Goal: Information Seeking & Learning: Learn about a topic

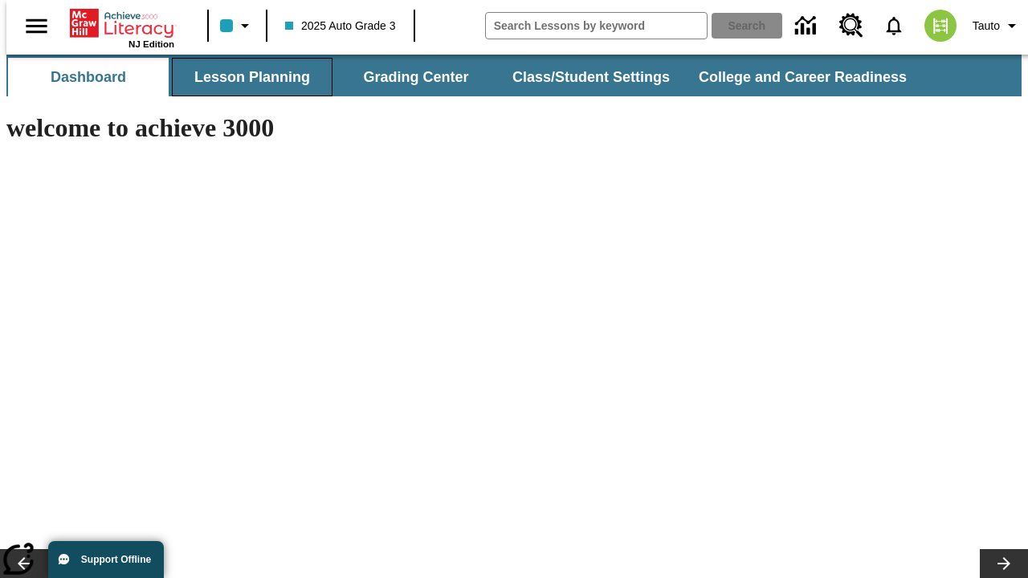
click at [246, 77] on button "Lesson Planning" at bounding box center [252, 77] width 161 height 39
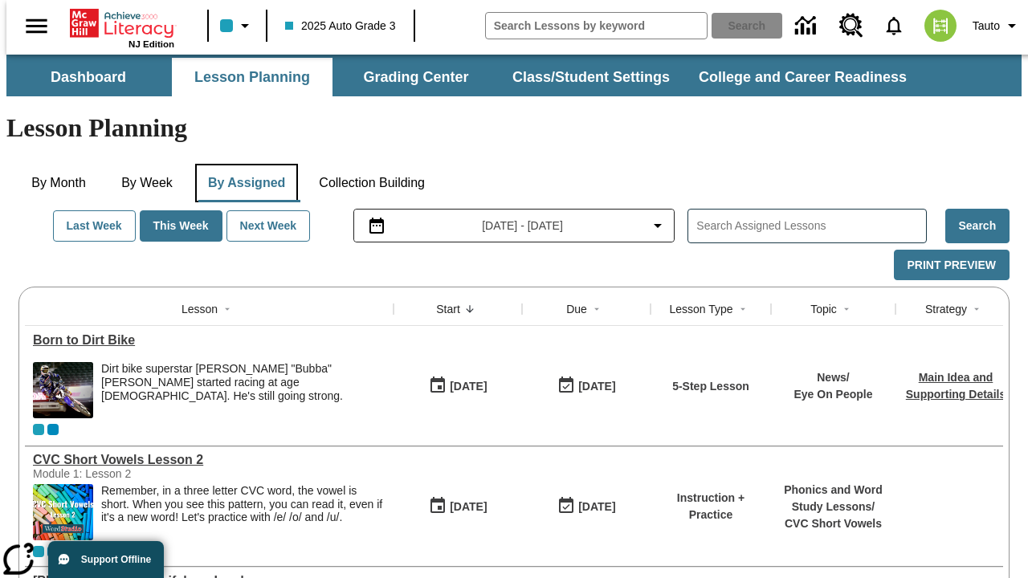
click at [242, 164] on button "By Assigned" at bounding box center [246, 183] width 103 height 39
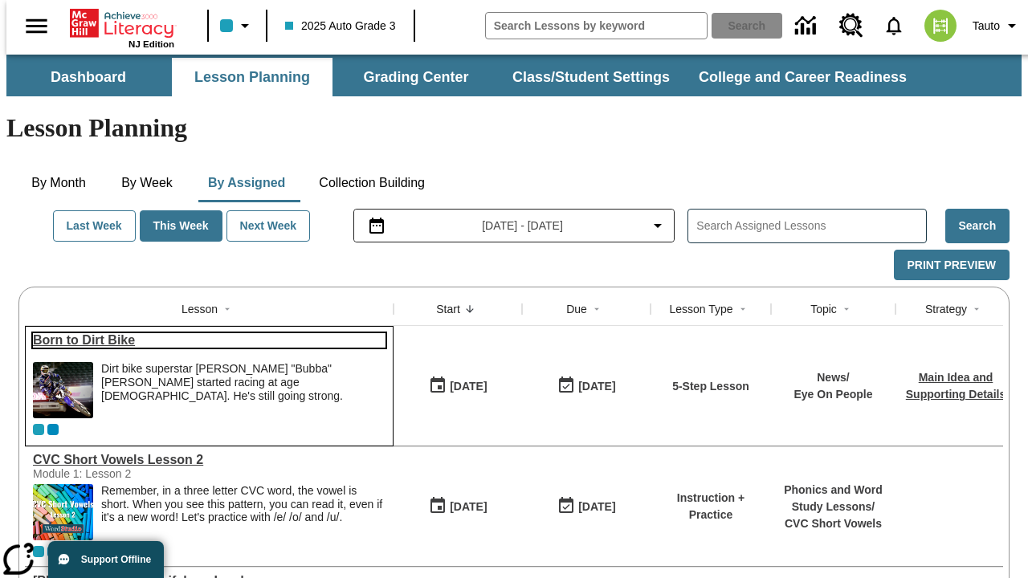
click at [202, 333] on link "Born to Dirt Bike" at bounding box center [209, 340] width 352 height 14
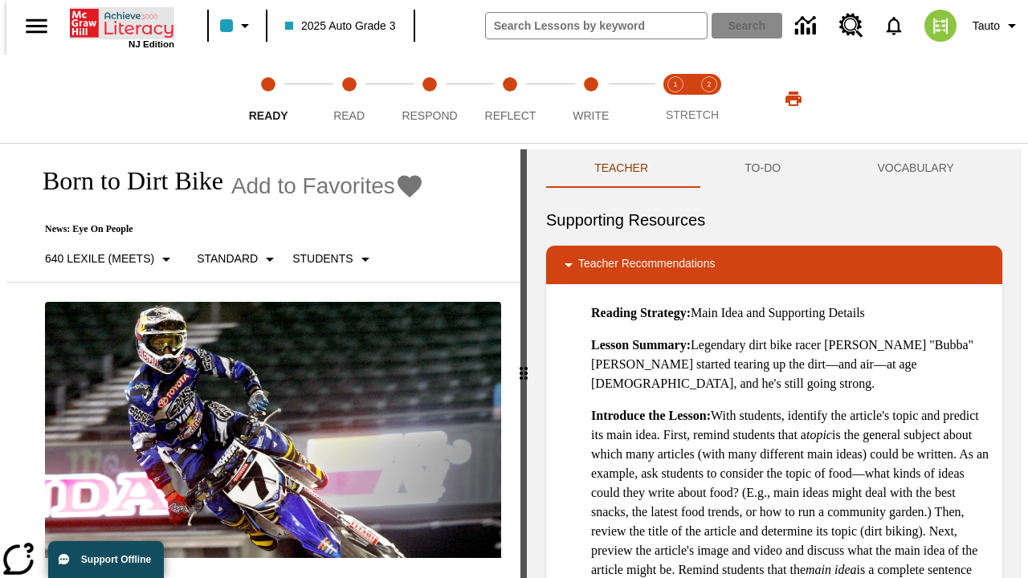
click at [116, 22] on icon "Home" at bounding box center [123, 23] width 107 height 32
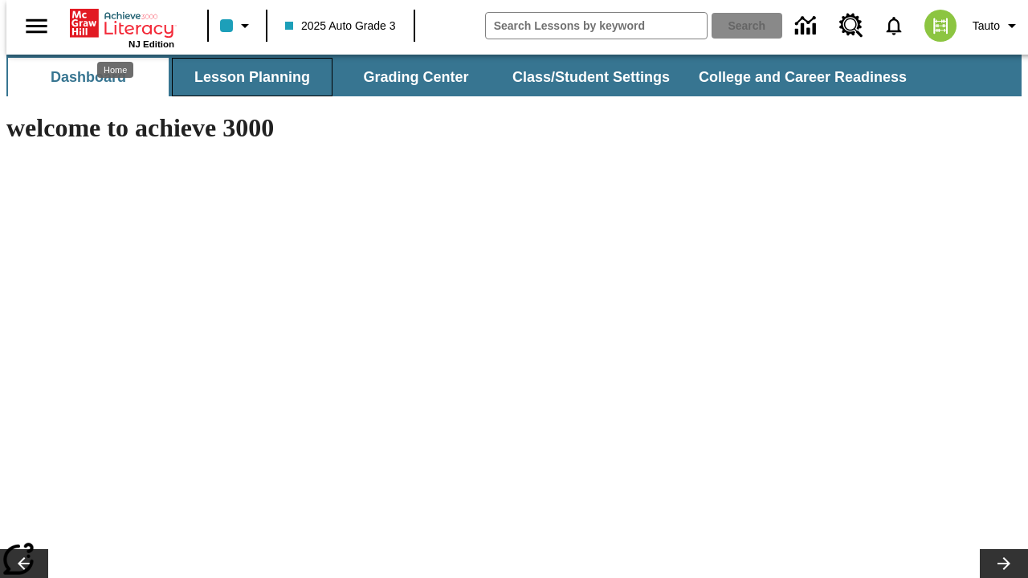
click at [246, 77] on button "Lesson Planning" at bounding box center [252, 77] width 161 height 39
